Goal: Task Accomplishment & Management: Use online tool/utility

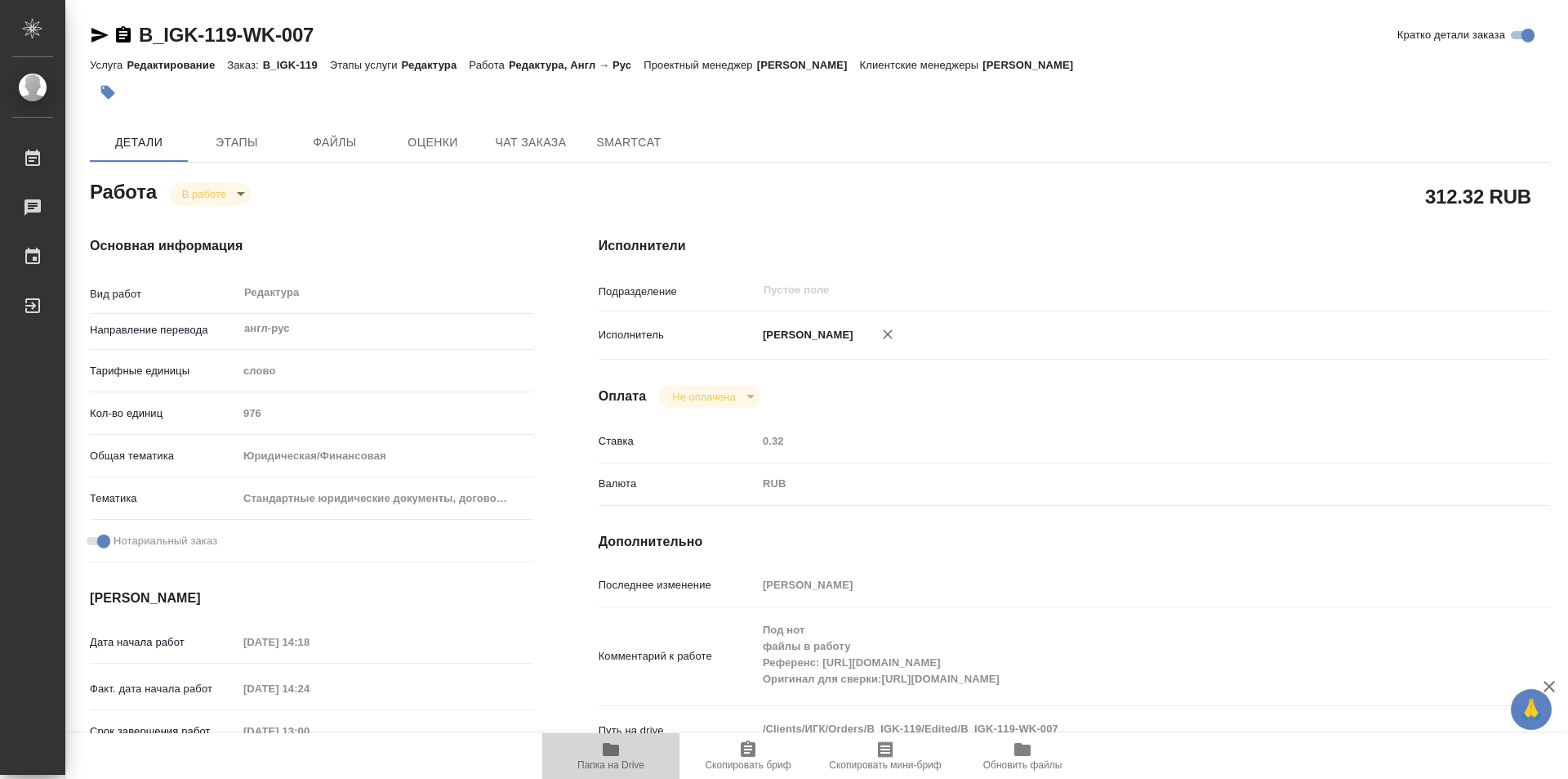
click at [610, 751] on icon "button" at bounding box center [611, 749] width 16 height 13
click at [612, 749] on icon "button" at bounding box center [611, 749] width 16 height 13
click at [121, 37] on icon "button" at bounding box center [123, 34] width 15 height 16
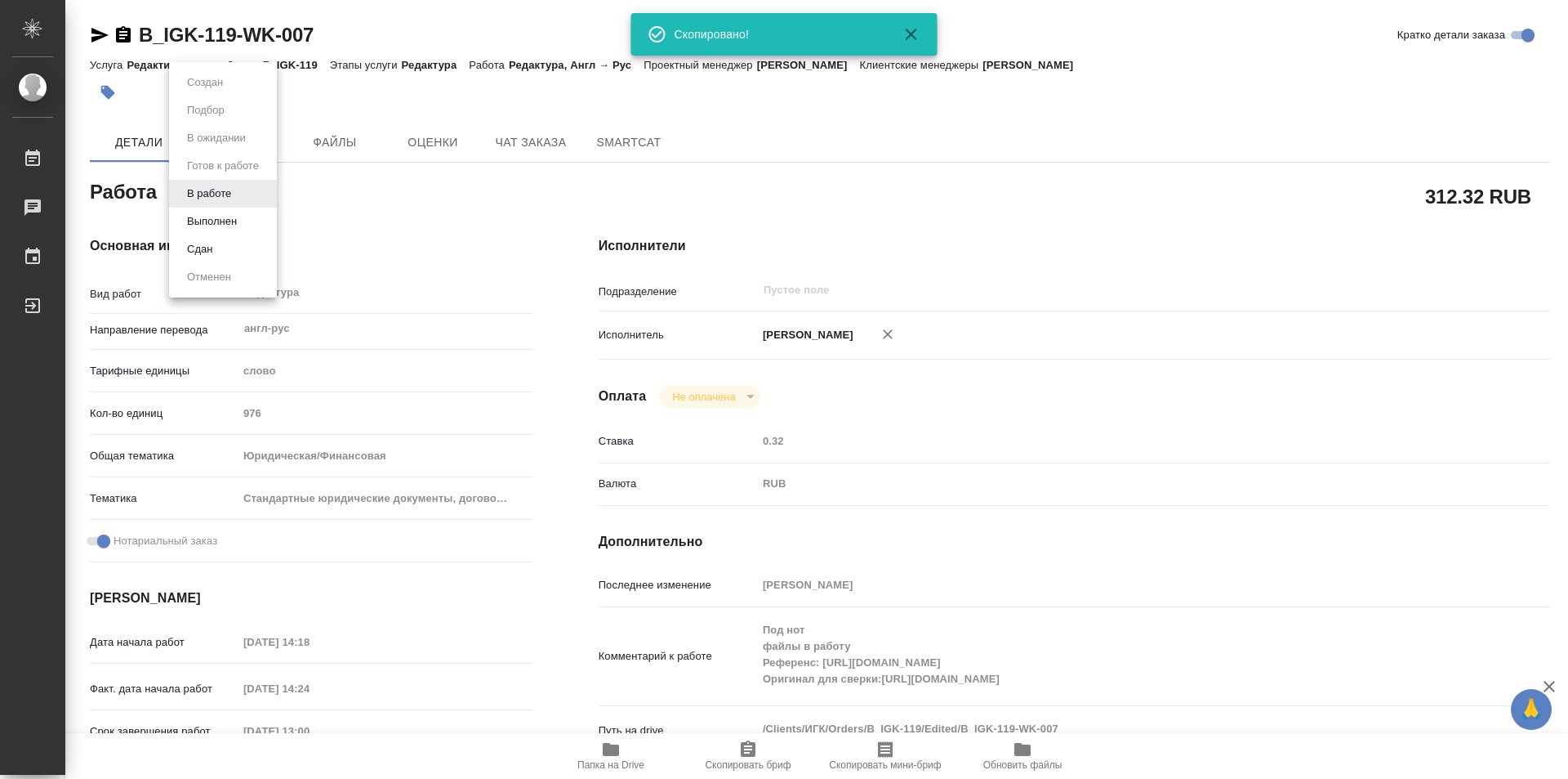
click at [241, 196] on body "🙏 .cls-1 fill:#fff; AWATERA Kozinets Larisa Работы 0 Чаты График Выйти B_IGK-11…" at bounding box center [784, 390] width 1568 height 779
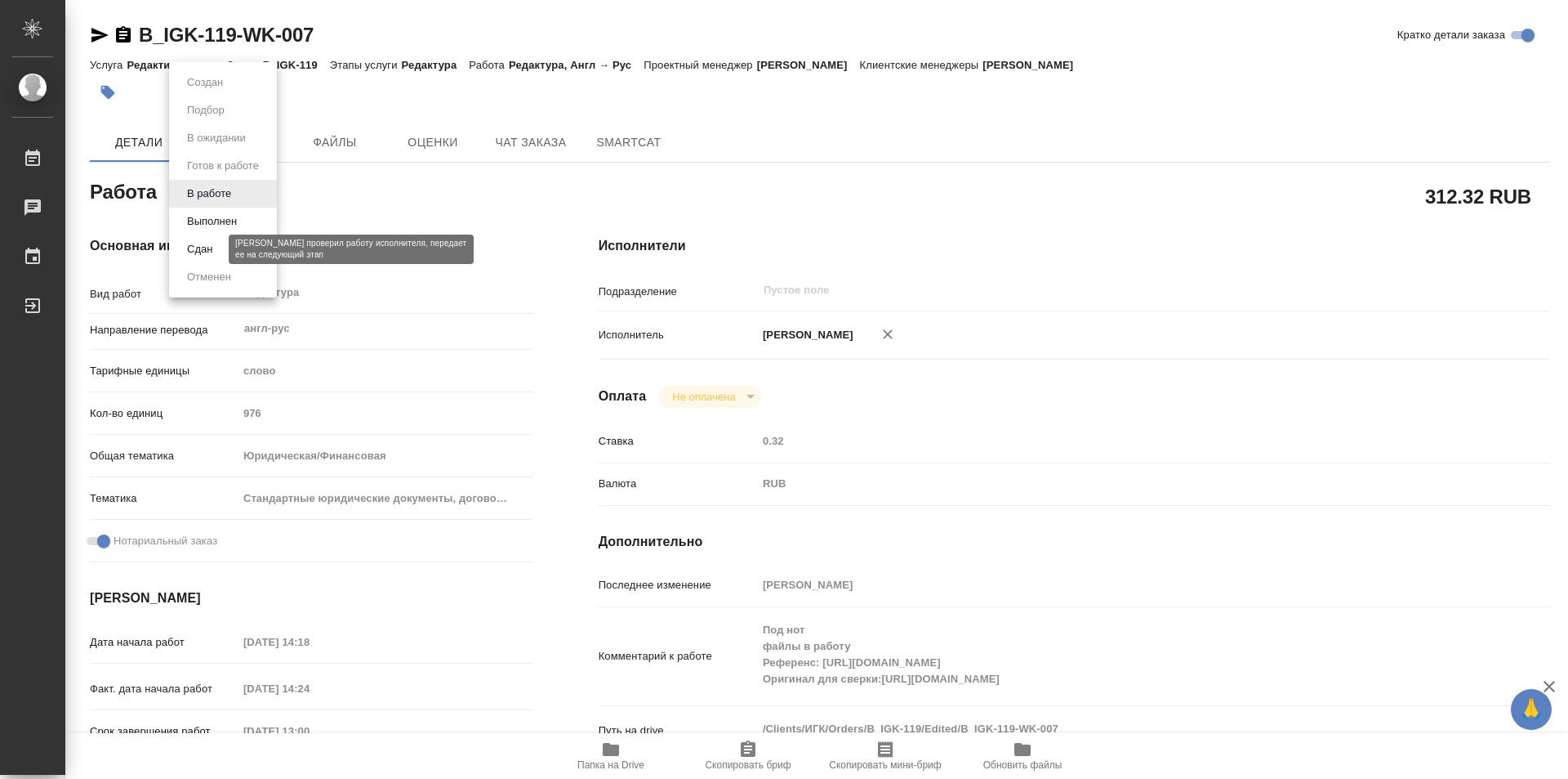
click at [207, 246] on button "Сдан" at bounding box center [199, 250] width 35 height 18
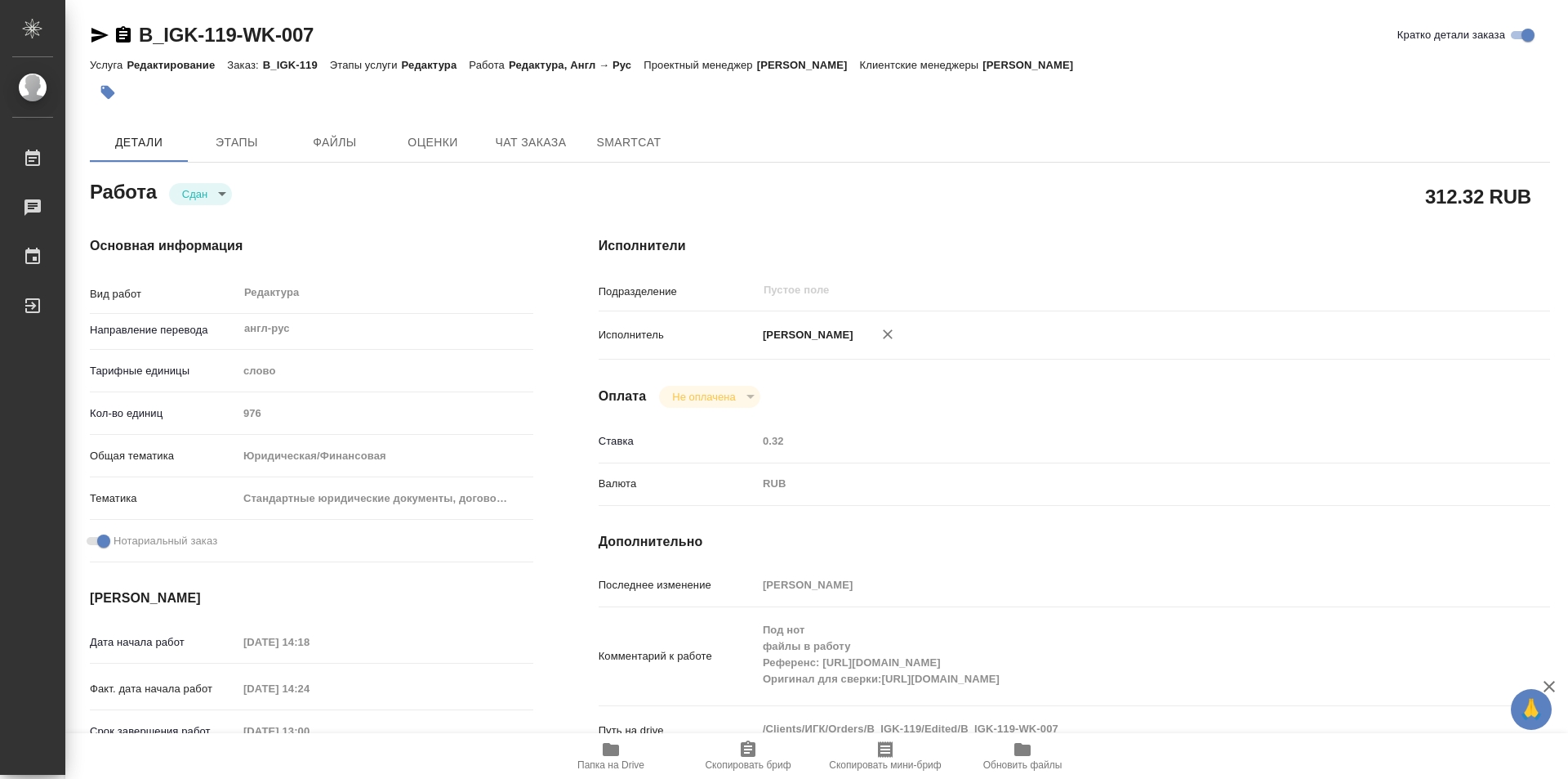
type textarea "x"
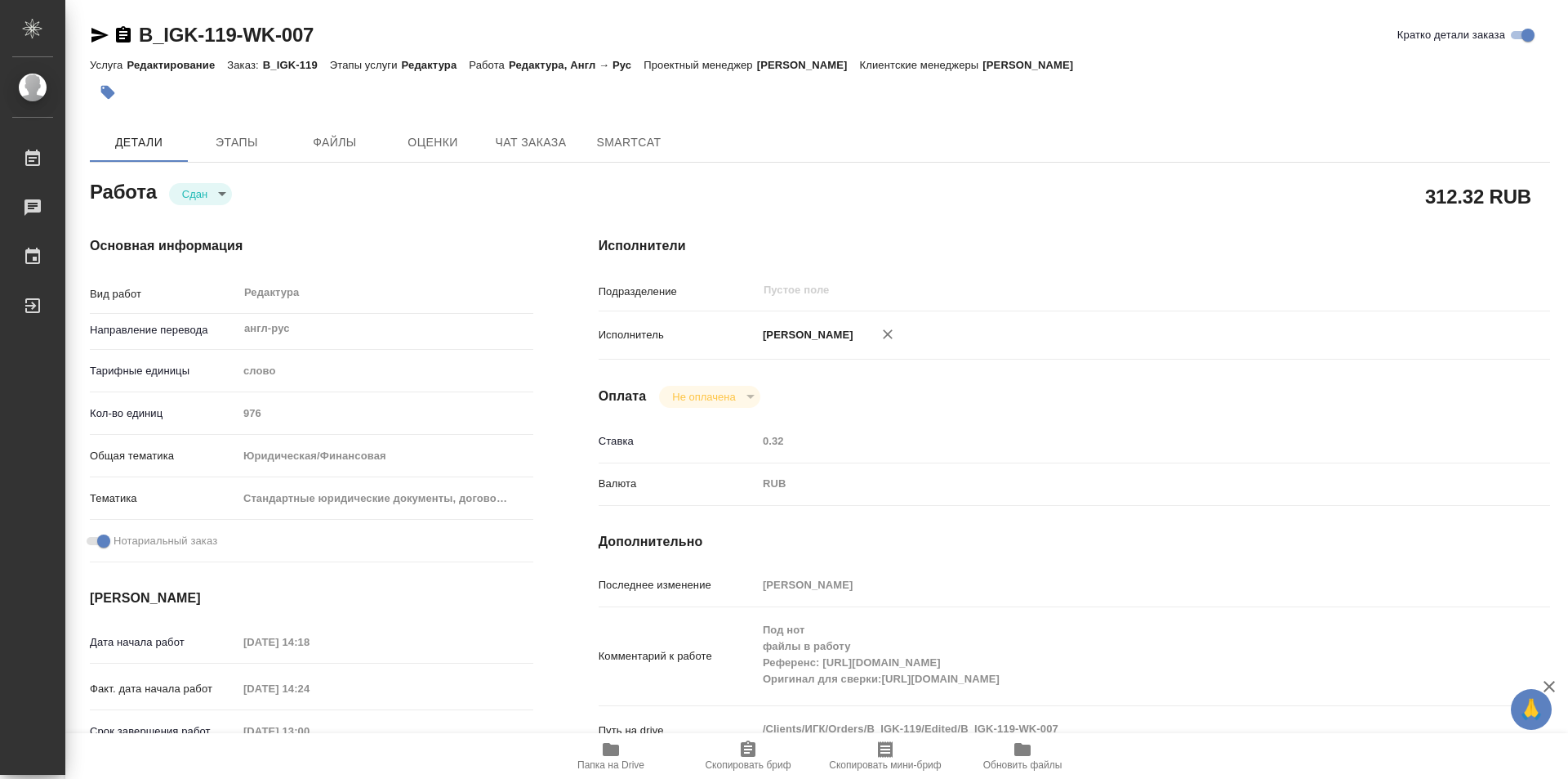
type textarea "x"
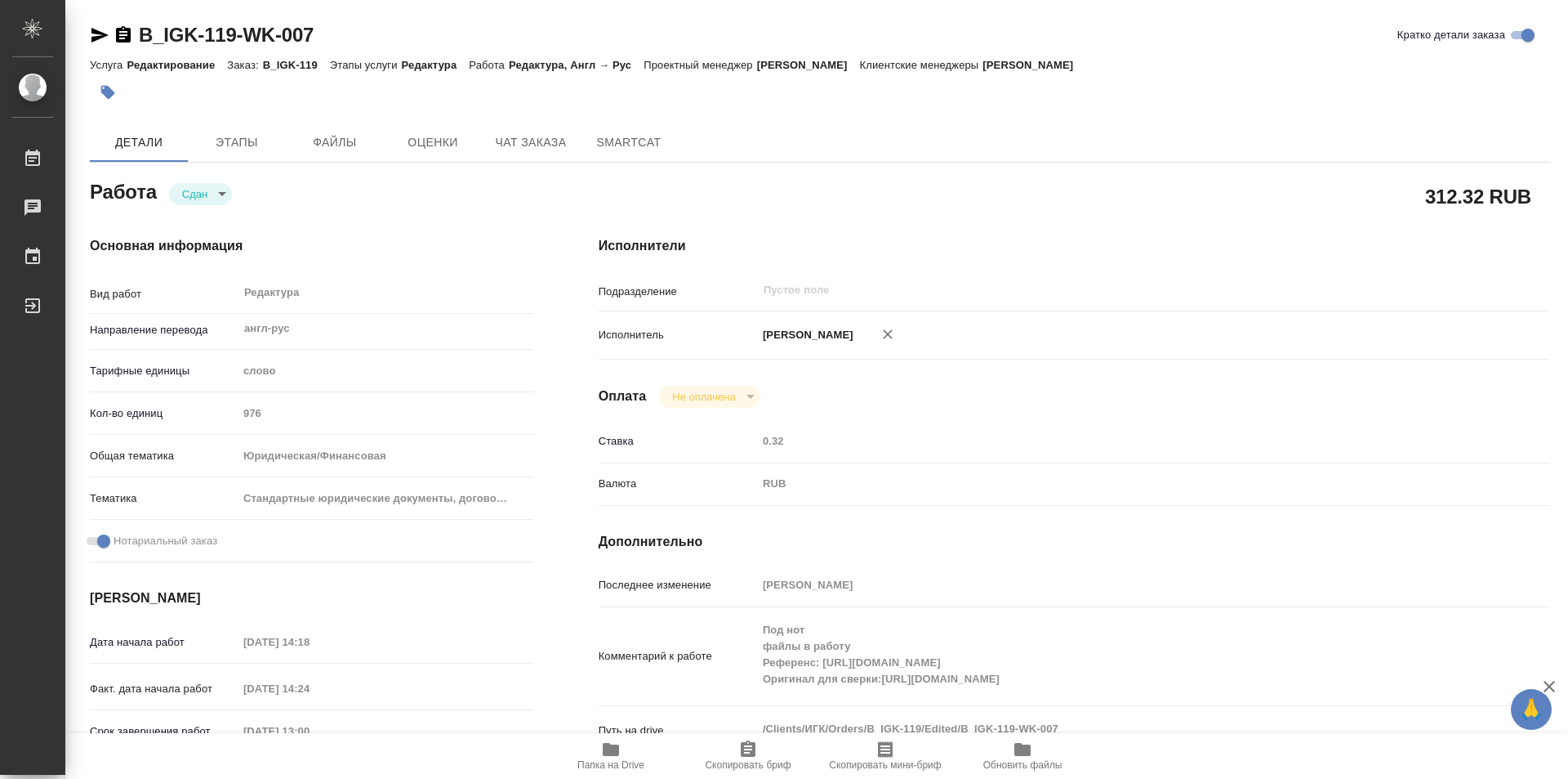
type textarea "x"
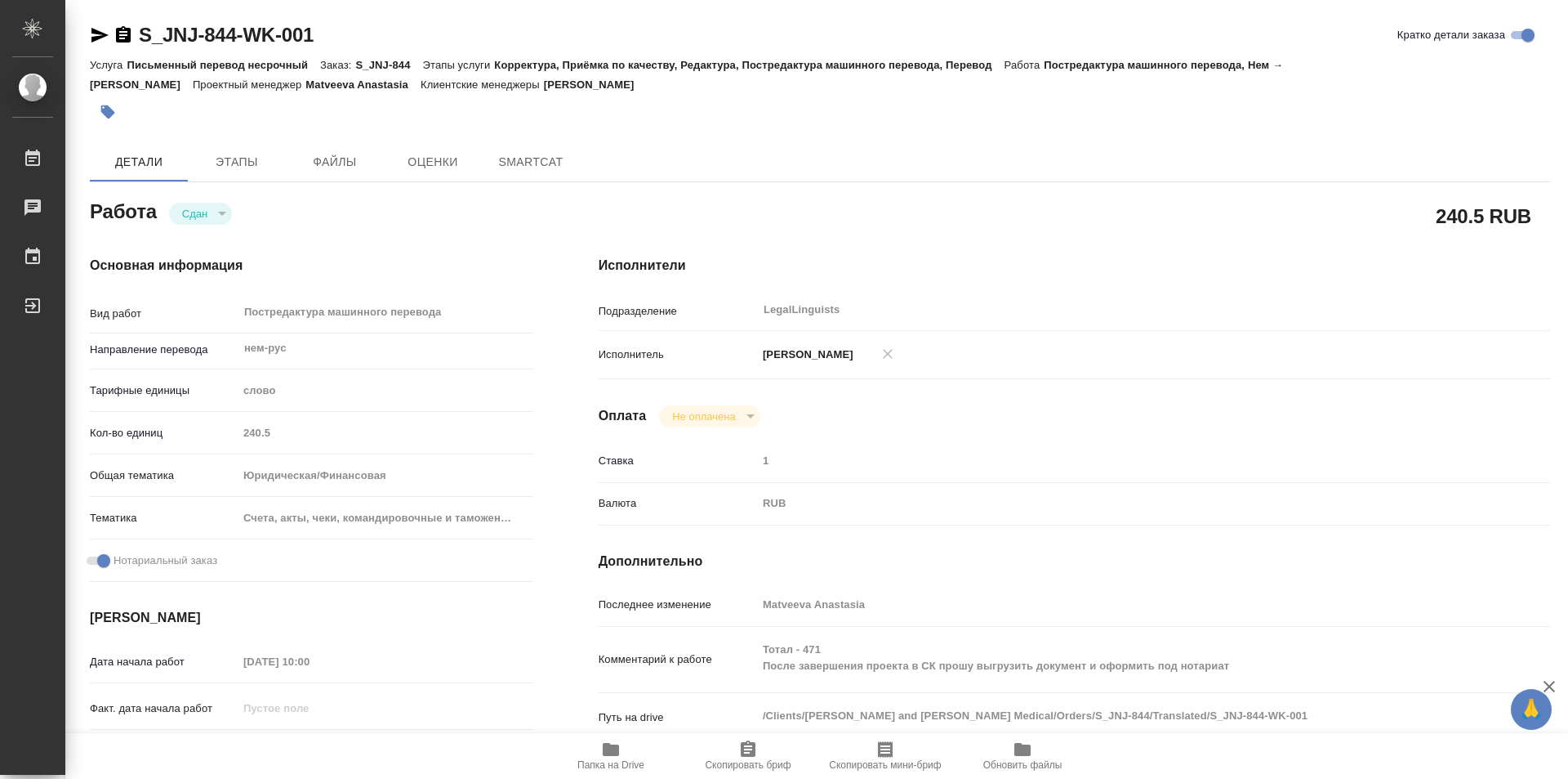
type textarea "x"
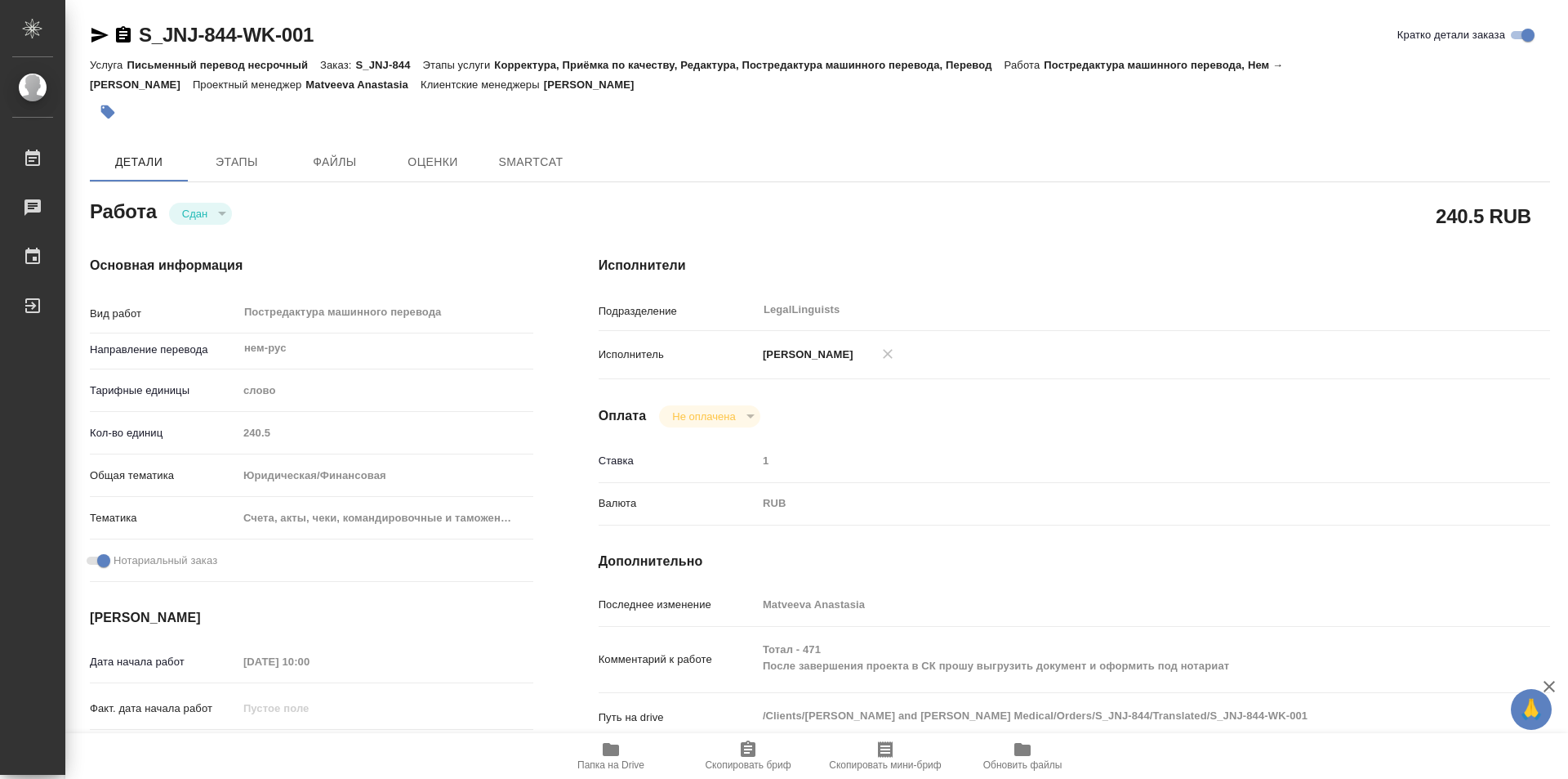
type textarea "x"
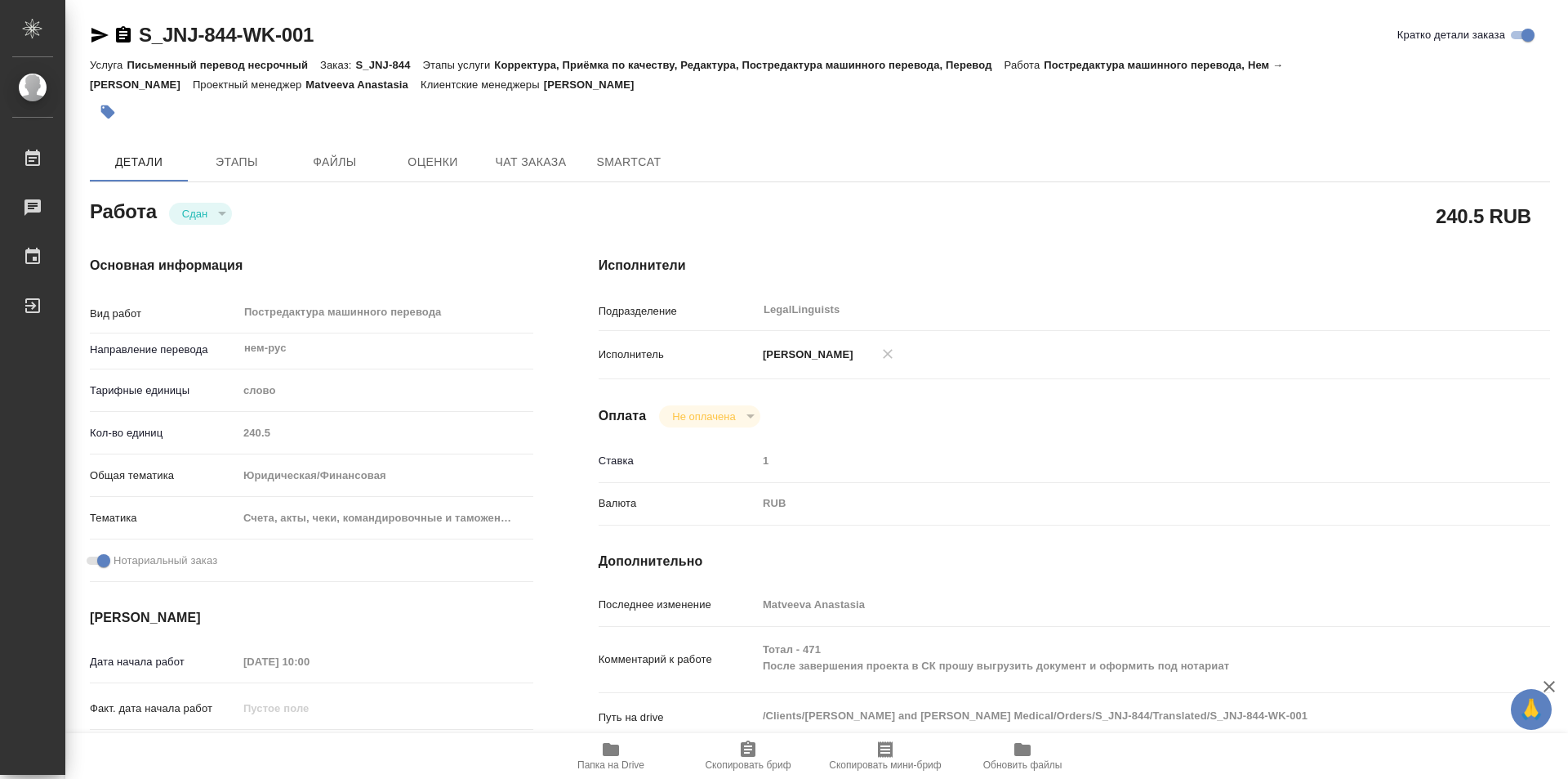
type textarea "x"
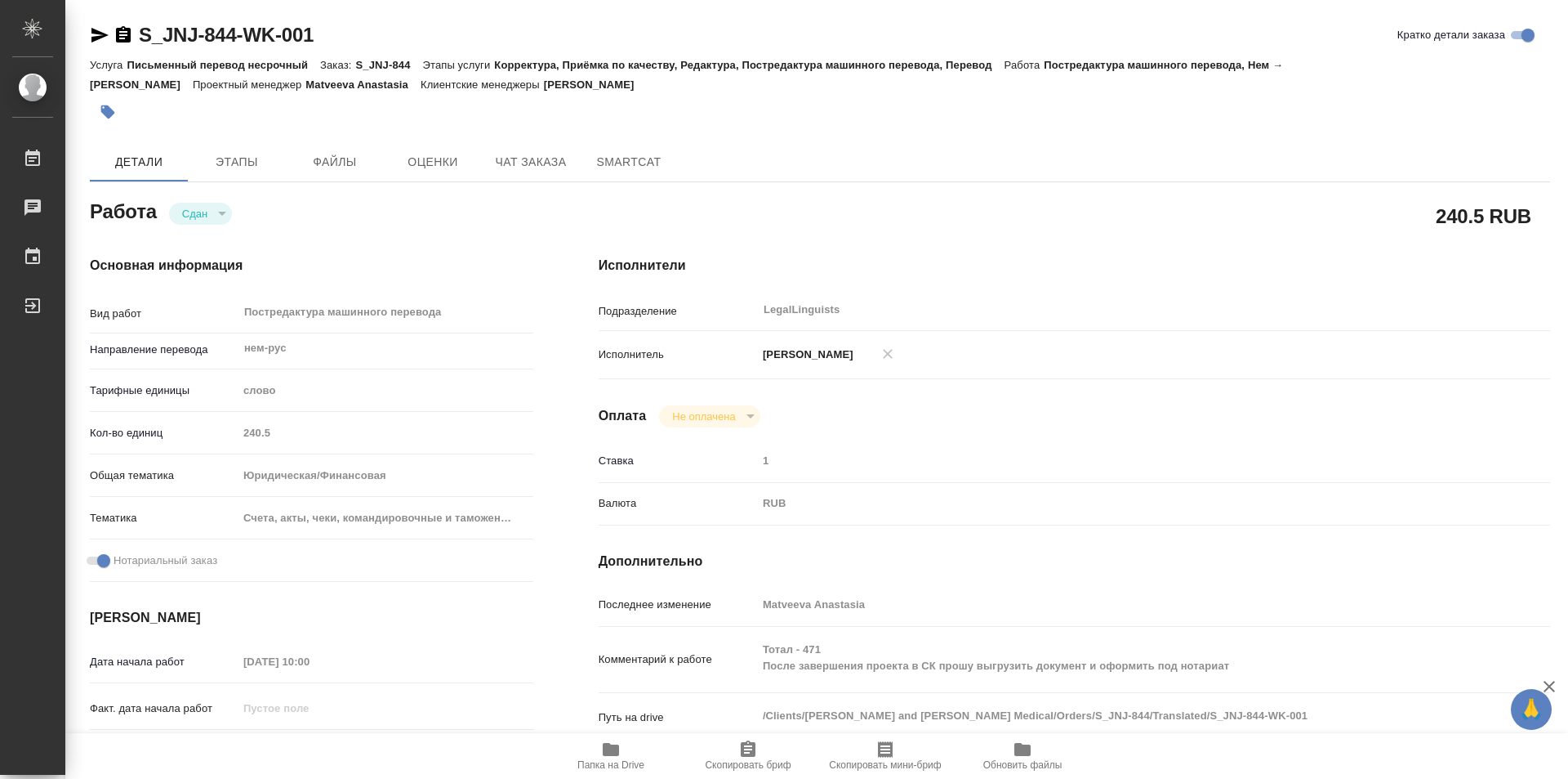
type textarea "x"
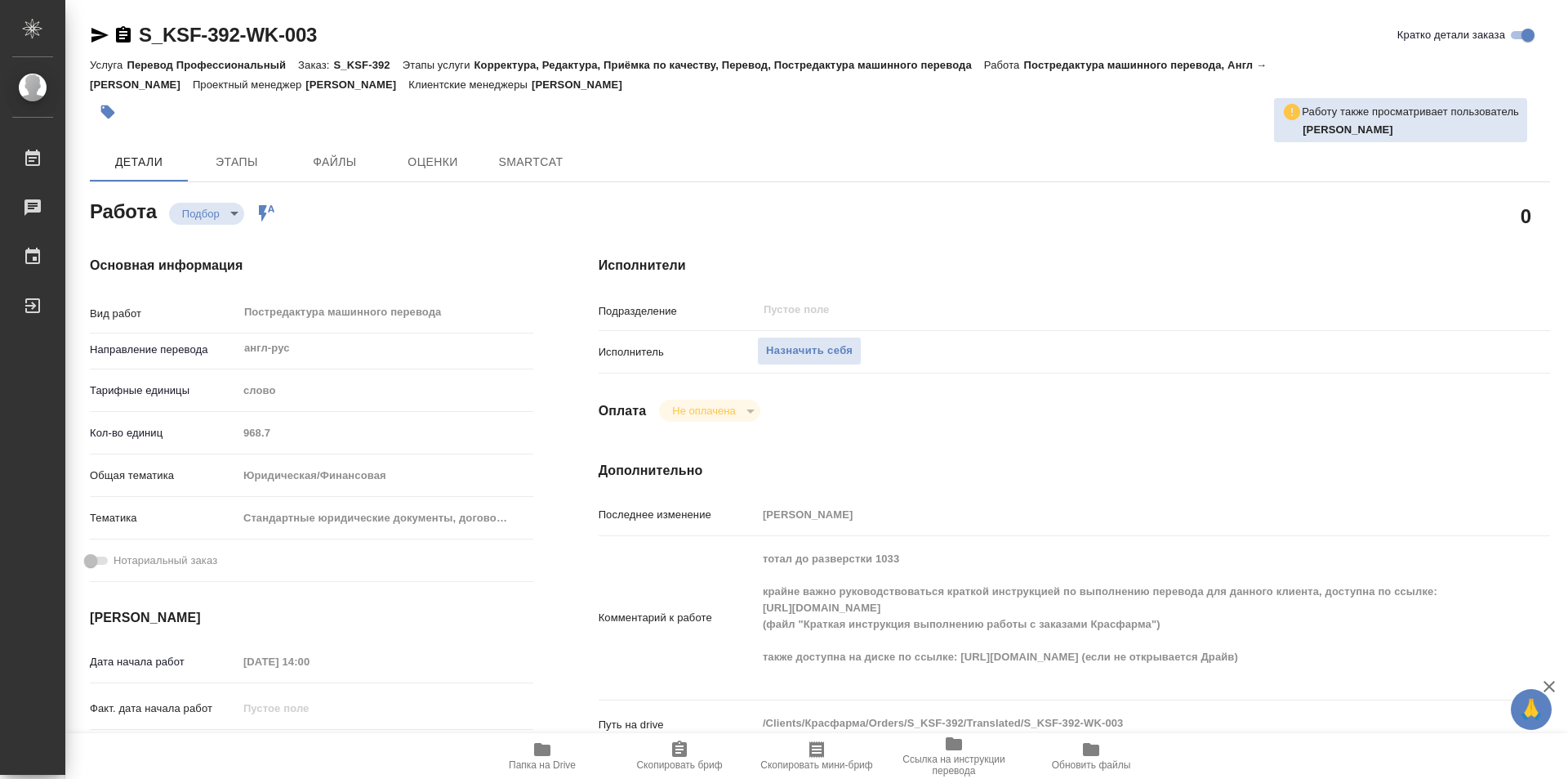
type textarea "x"
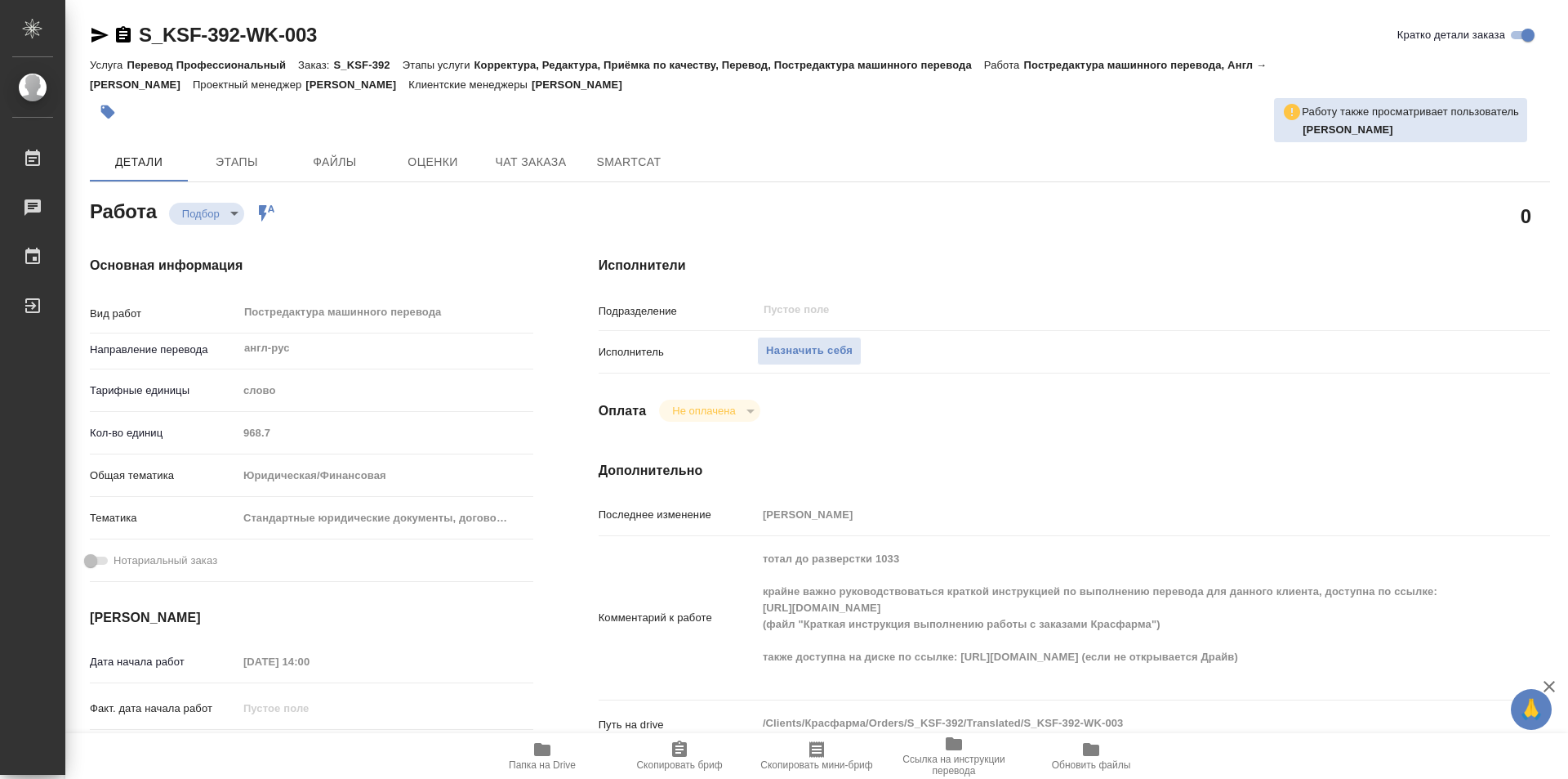
type textarea "x"
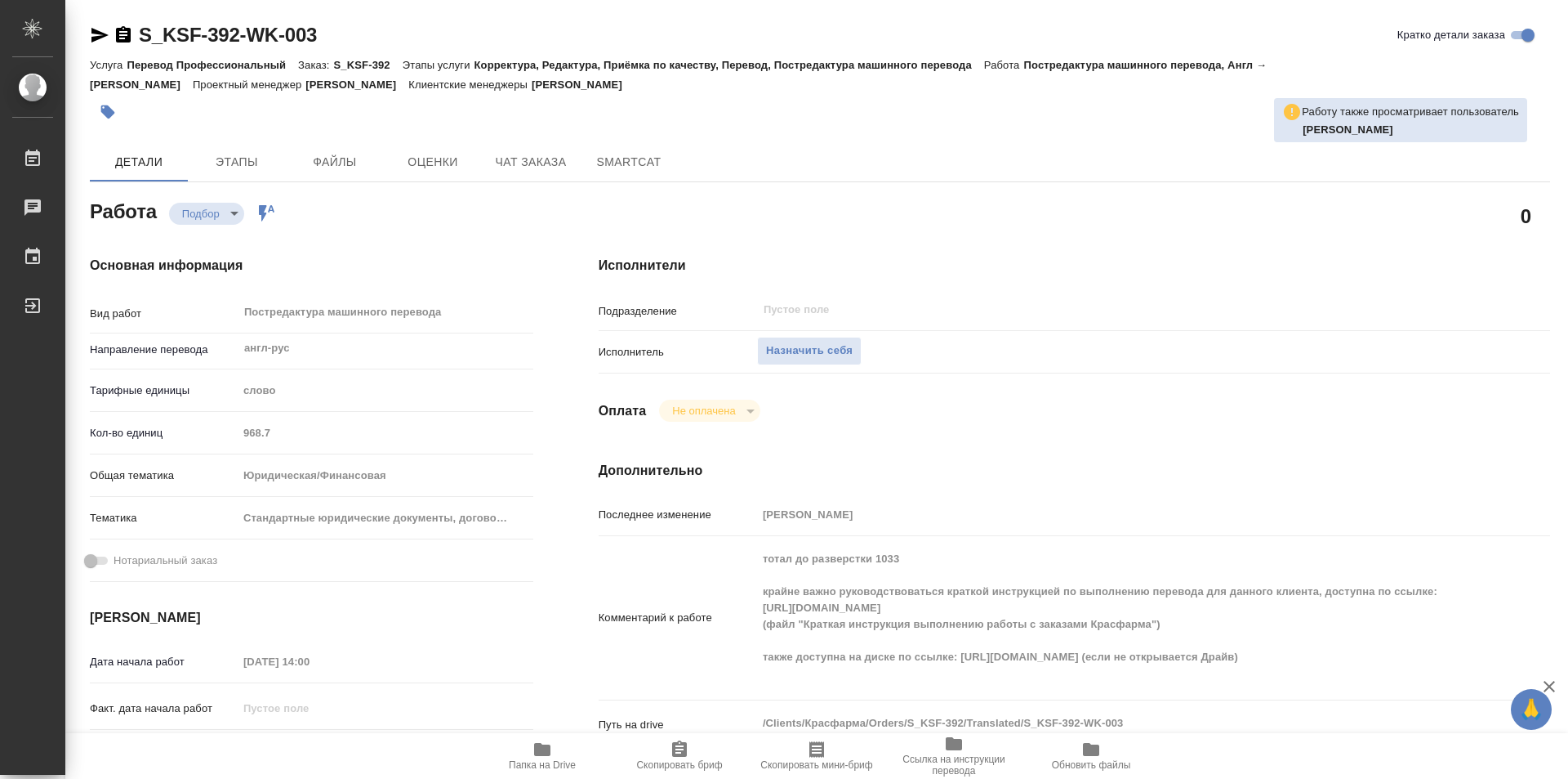
type textarea "x"
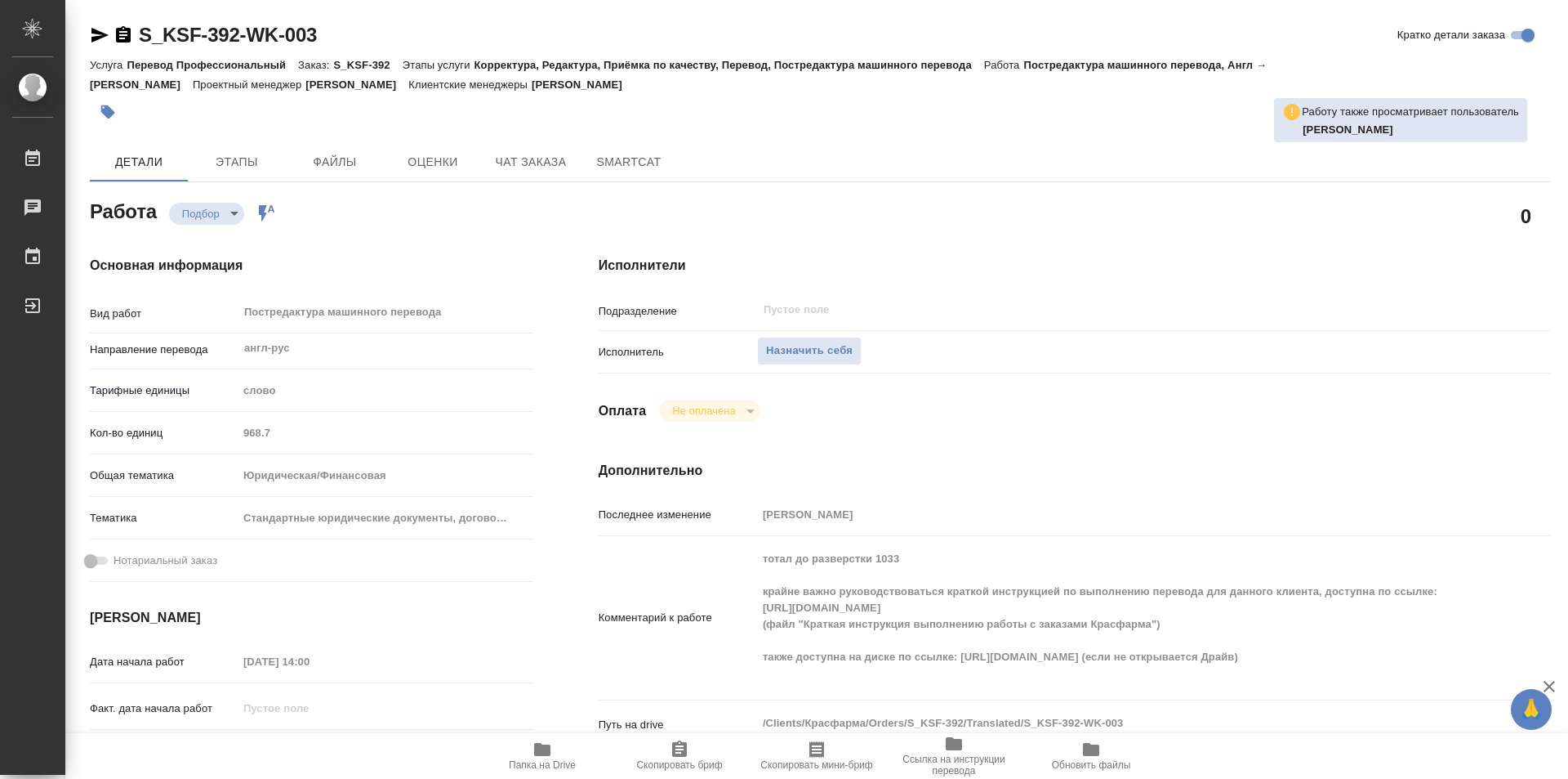
type textarea "x"
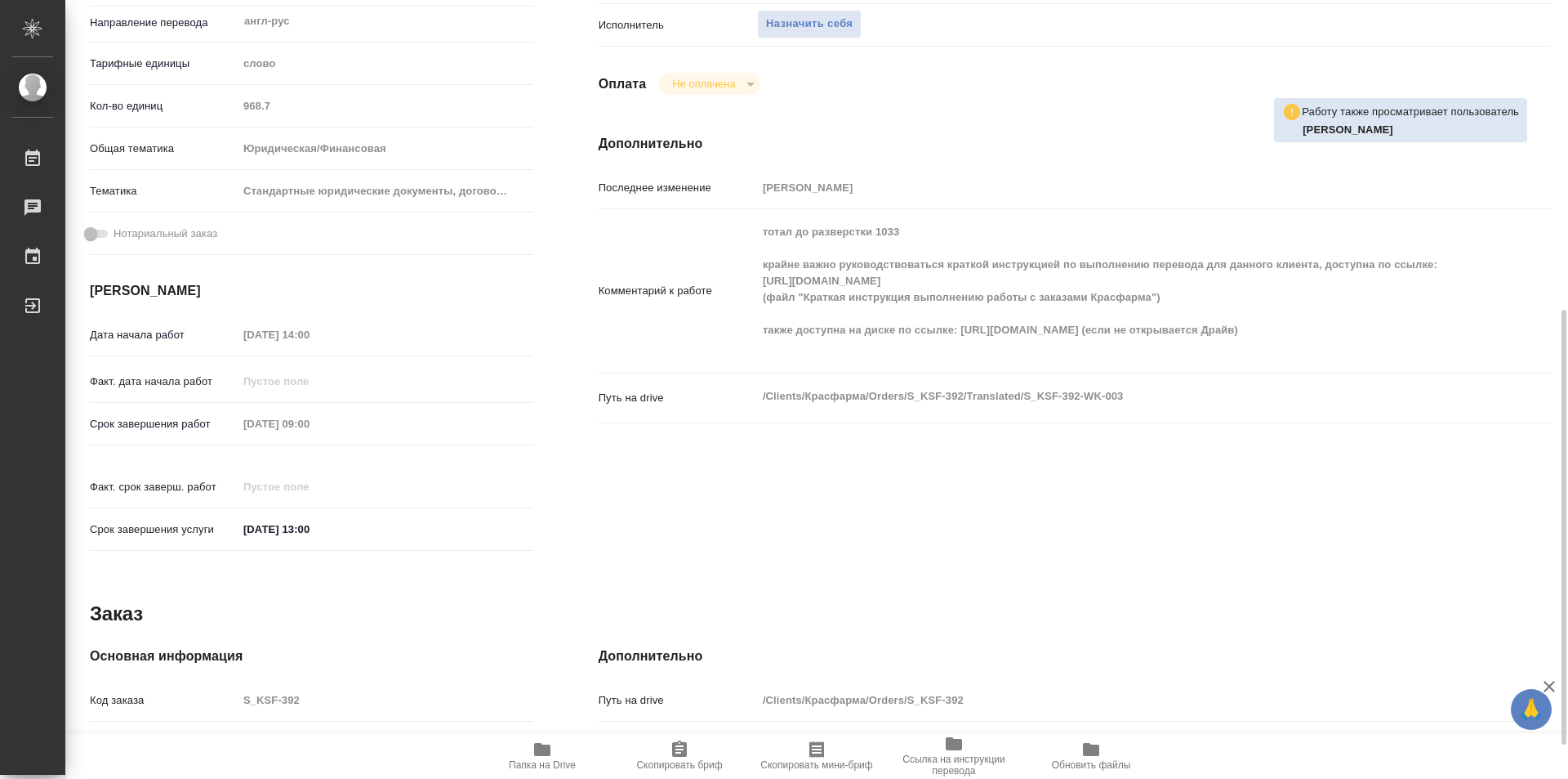
scroll to position [572, 0]
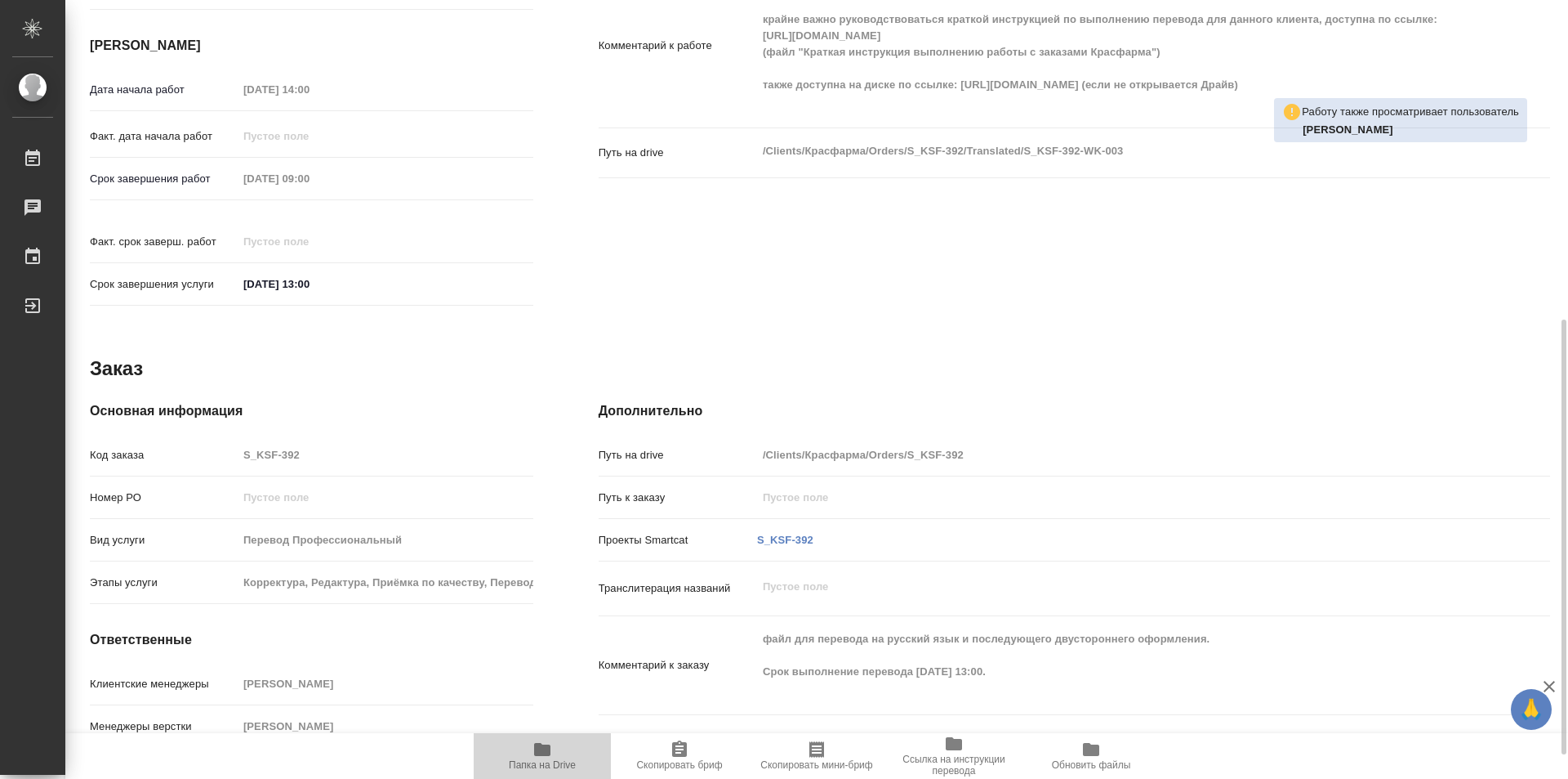
click at [536, 745] on icon "button" at bounding box center [542, 749] width 16 height 13
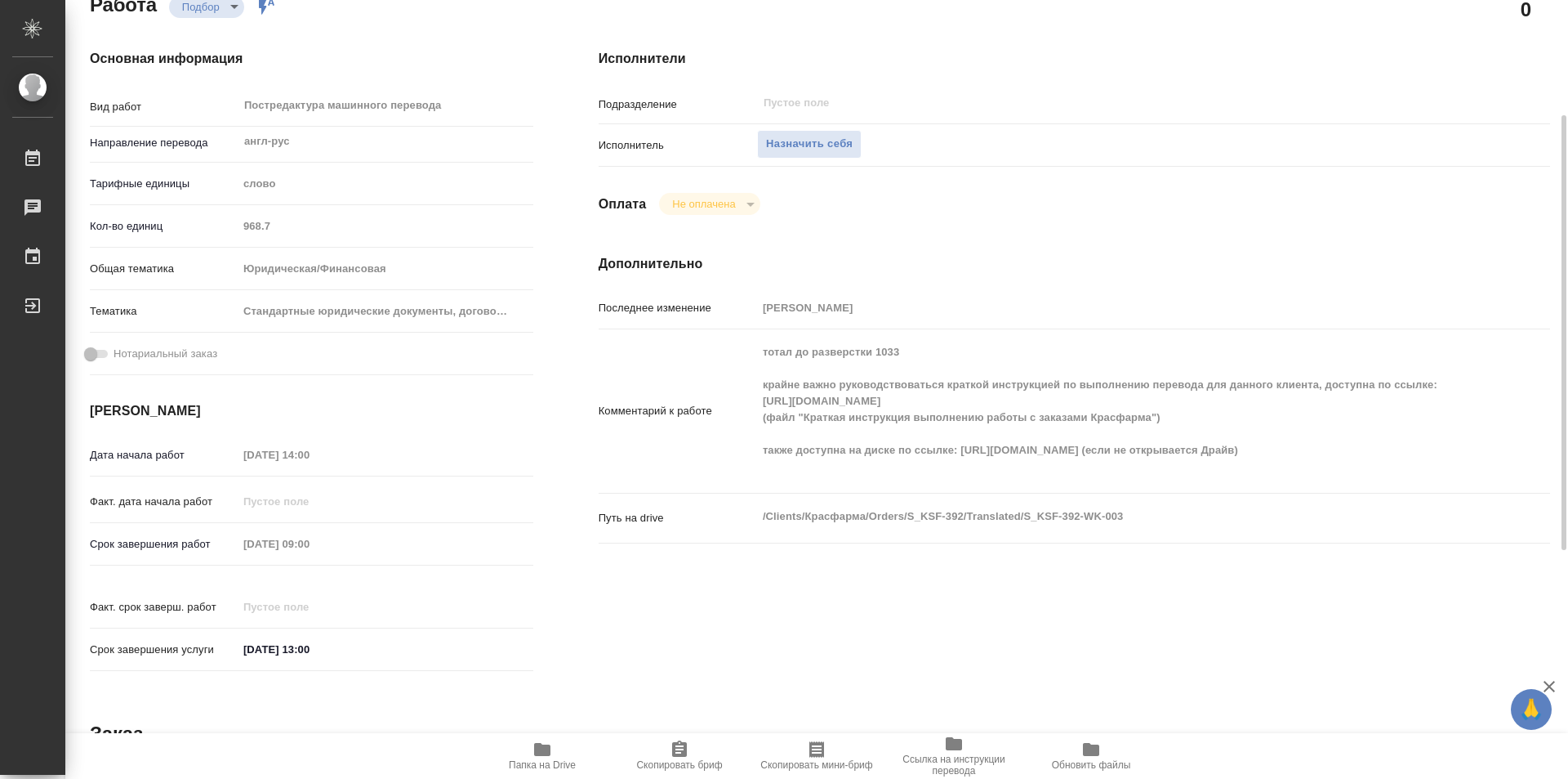
scroll to position [0, 0]
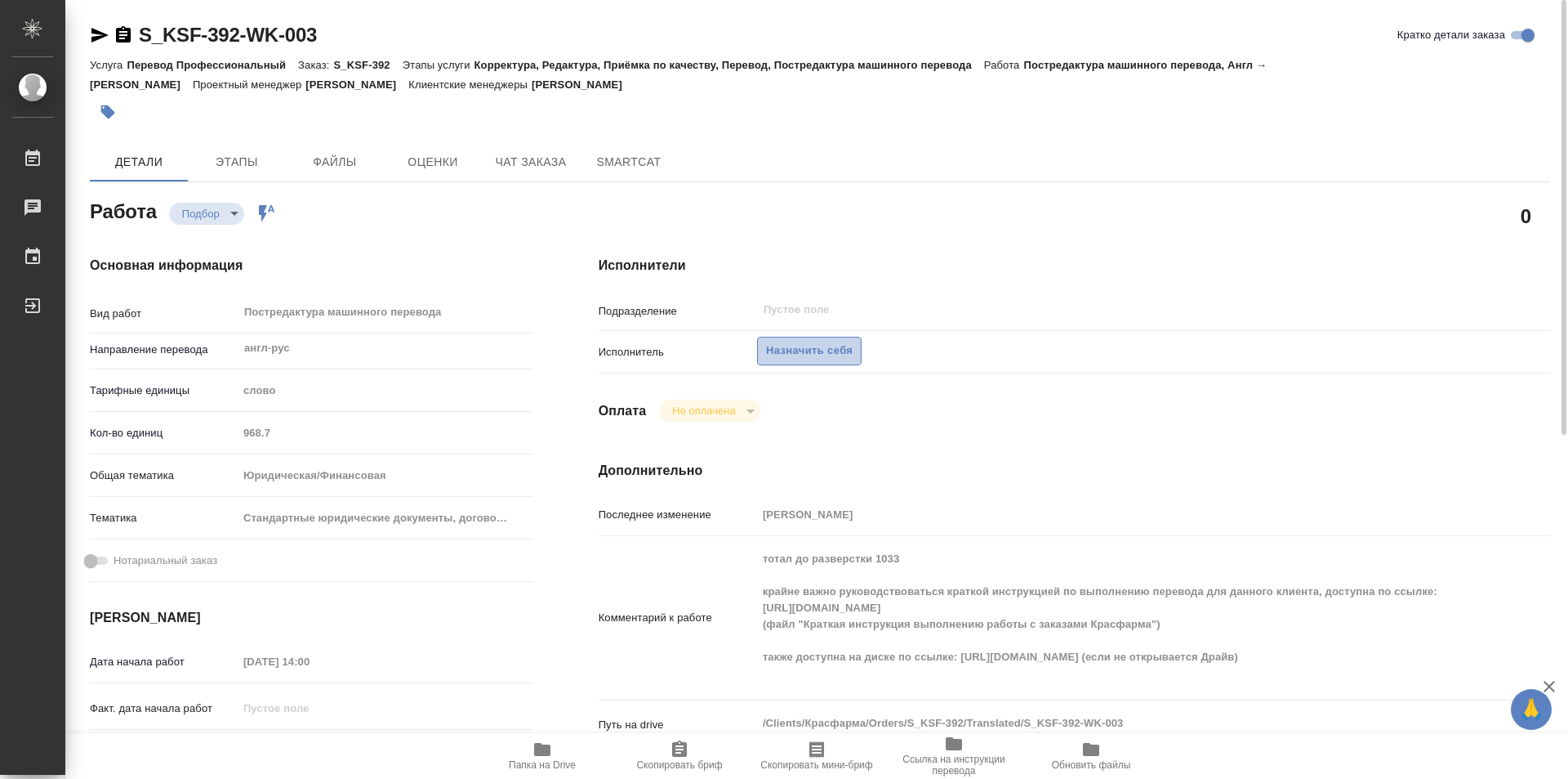
click at [821, 349] on span "Назначить себя" at bounding box center [808, 351] width 87 height 19
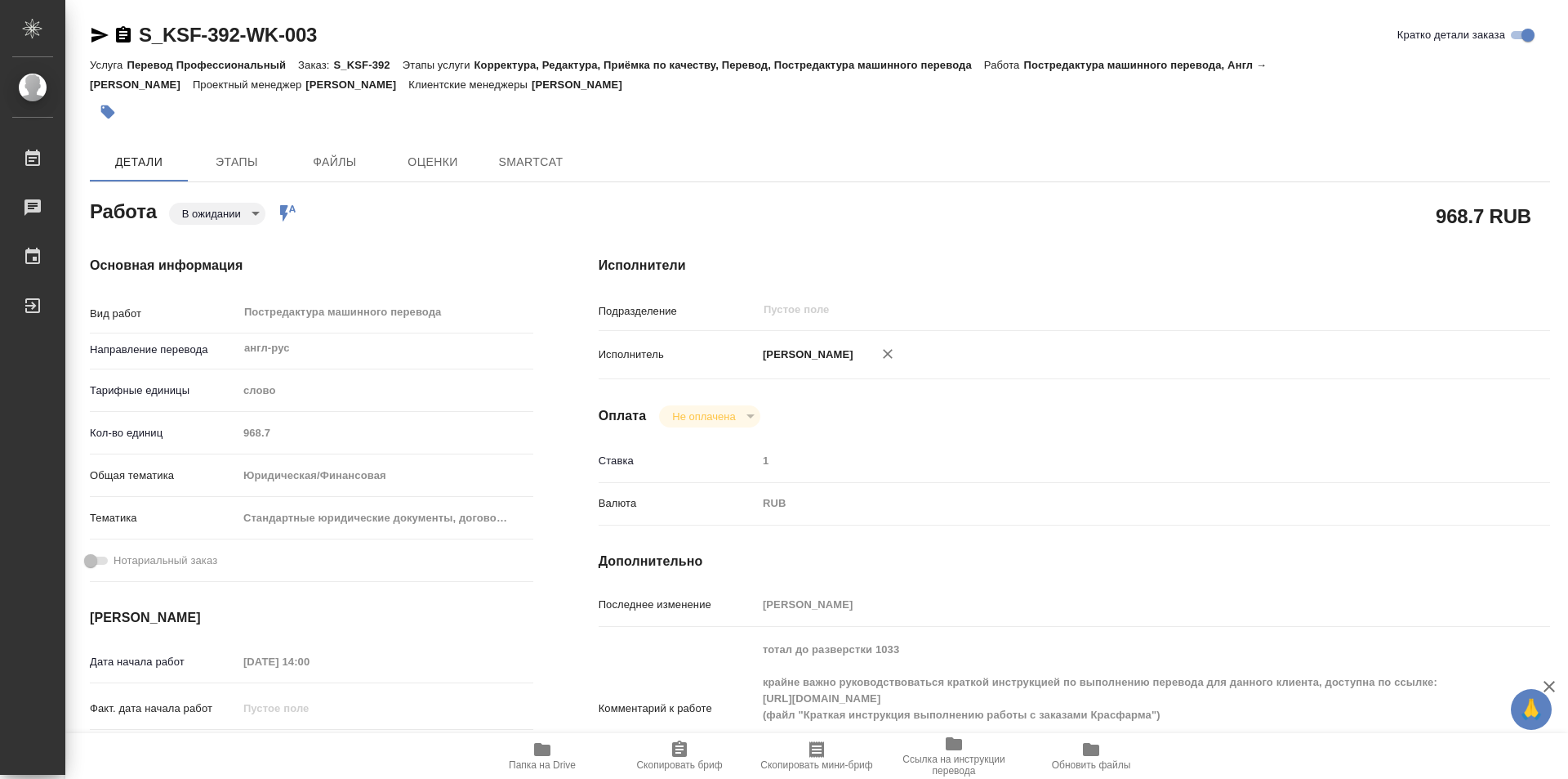
type textarea "x"
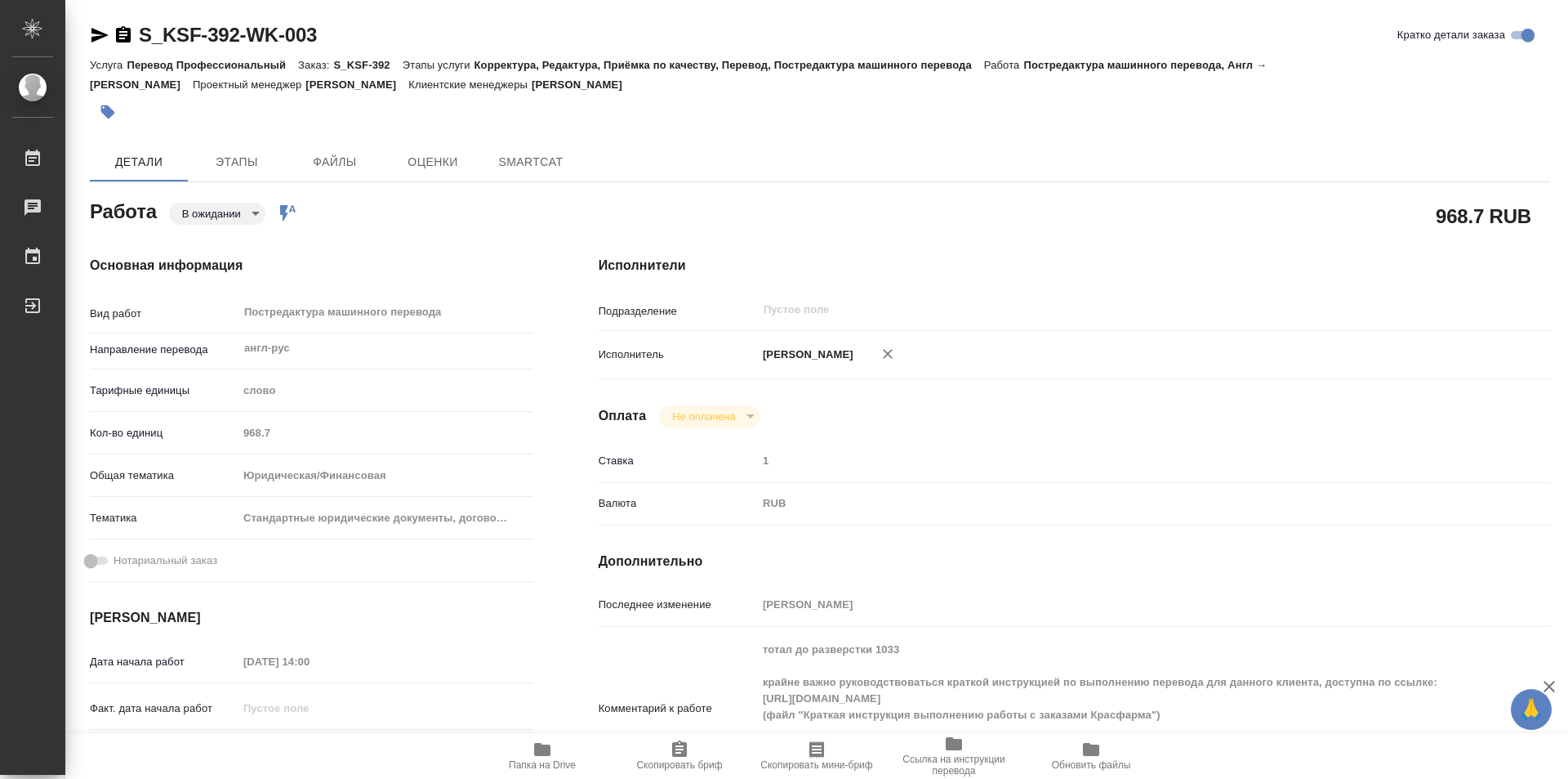
type textarea "x"
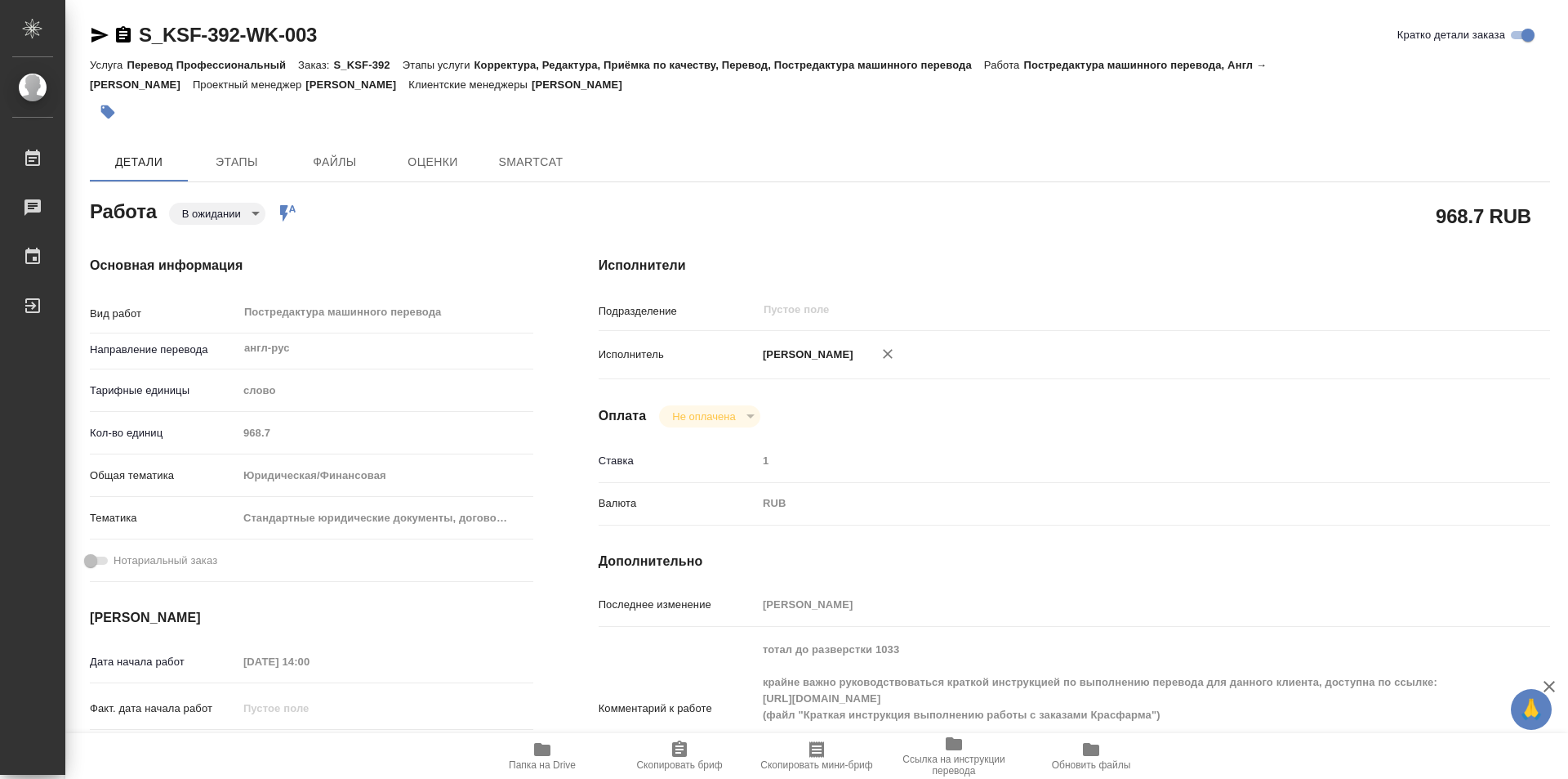
type textarea "x"
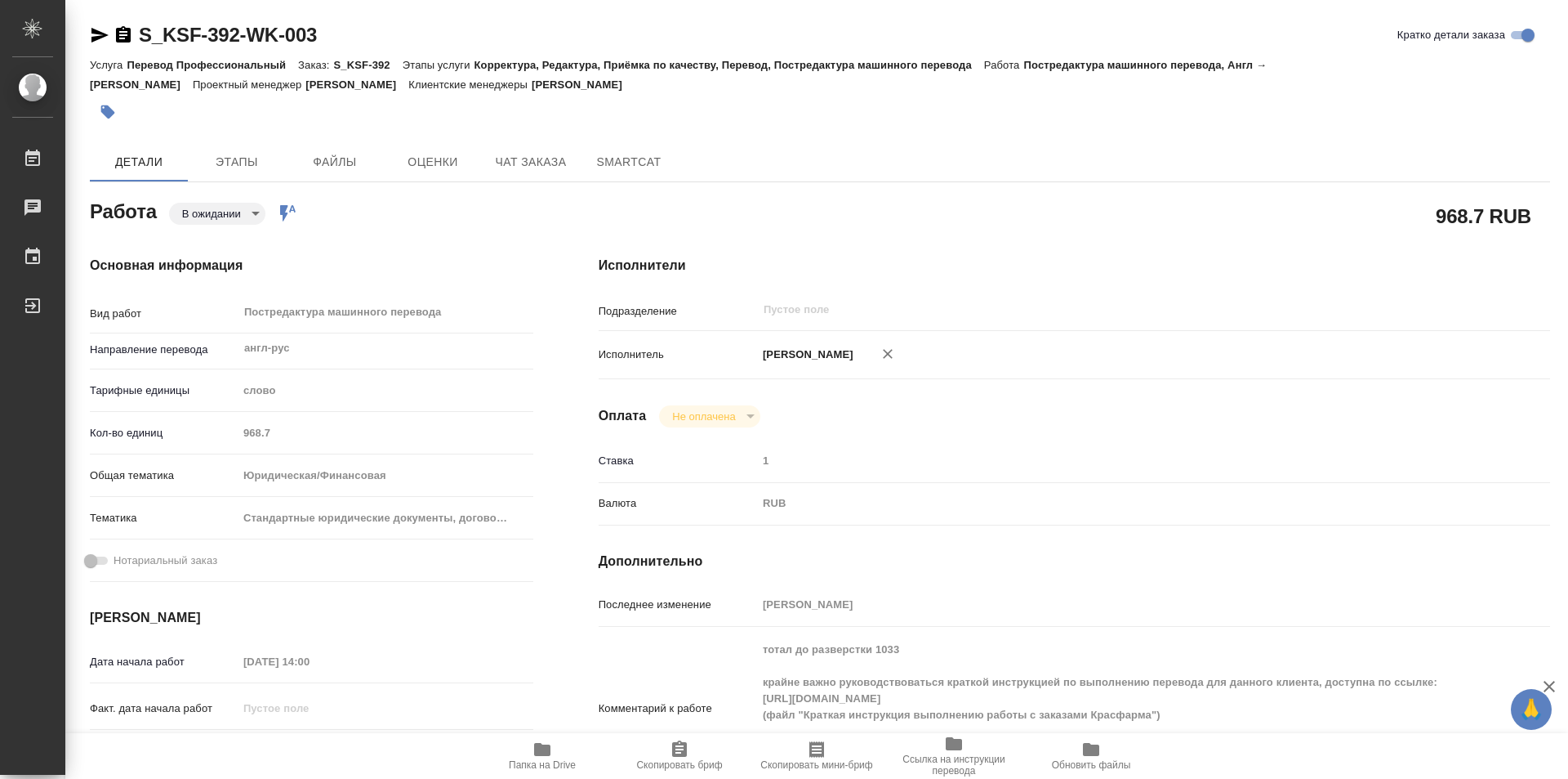
type textarea "x"
